Goal: Check status: Check status

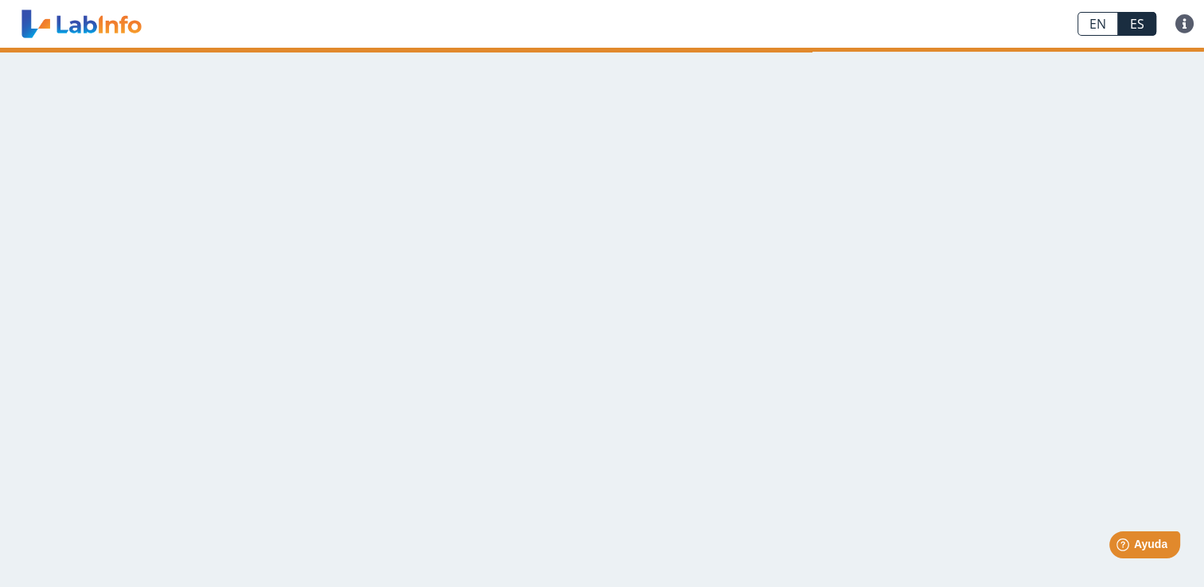
click at [1063, 142] on main at bounding box center [602, 318] width 1204 height 540
